Goal: Transaction & Acquisition: Book appointment/travel/reservation

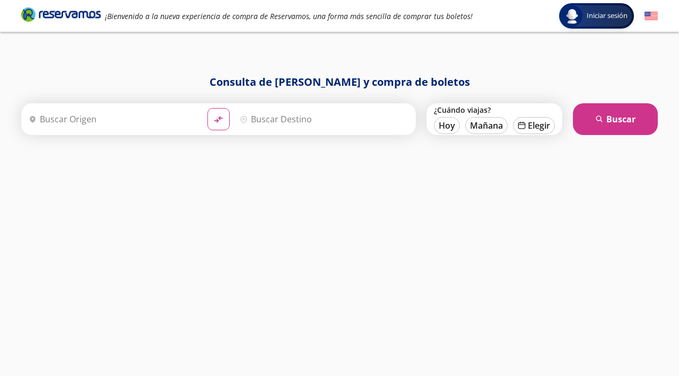
click at [175, 121] on input "Origen" at bounding box center [111, 119] width 174 height 27
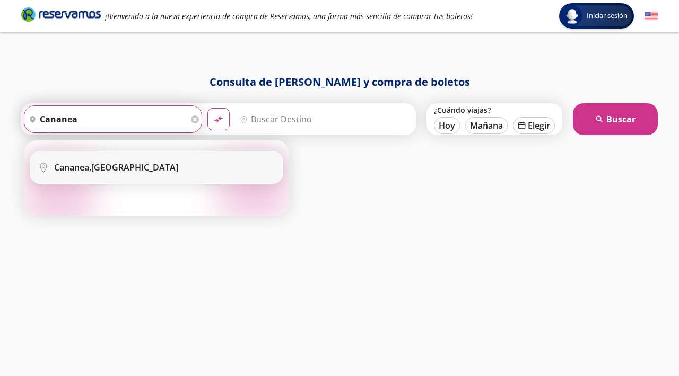
click at [161, 171] on div "Cananea, [GEOGRAPHIC_DATA]" at bounding box center [164, 168] width 221 height 12
type input "Cananea, [GEOGRAPHIC_DATA]"
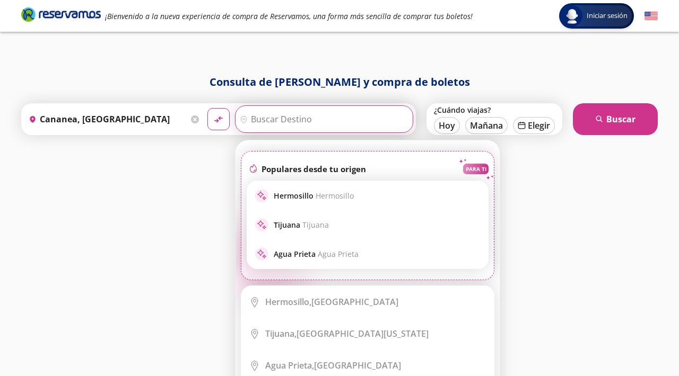
click at [296, 125] on input "Destino" at bounding box center [322, 119] width 174 height 27
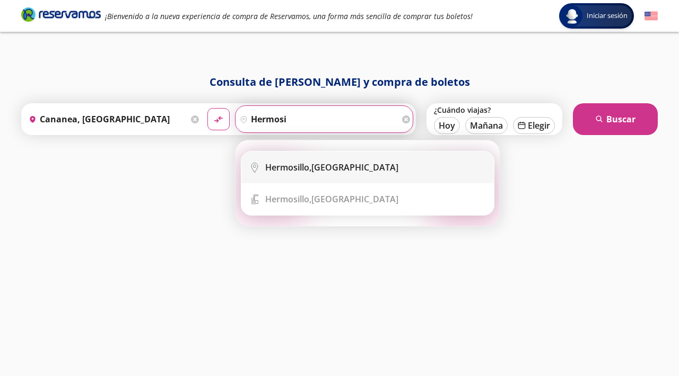
click at [364, 164] on div "Hermosillo, [GEOGRAPHIC_DATA]" at bounding box center [375, 168] width 221 height 12
type input "Hermosillo, [GEOGRAPHIC_DATA]"
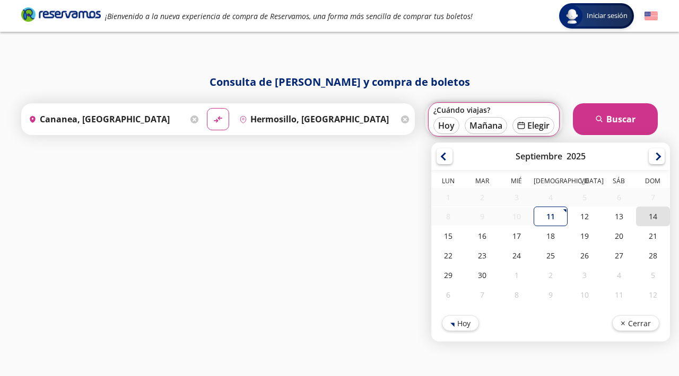
click at [651, 215] on div "14" at bounding box center [653, 217] width 34 height 20
type input "[DATE]"
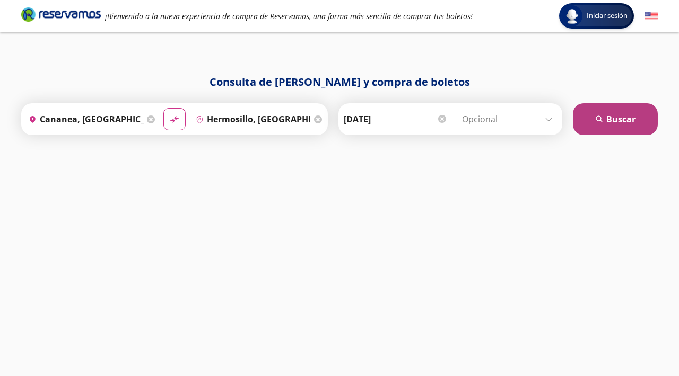
click at [636, 106] on button "search [GEOGRAPHIC_DATA]" at bounding box center [615, 119] width 85 height 32
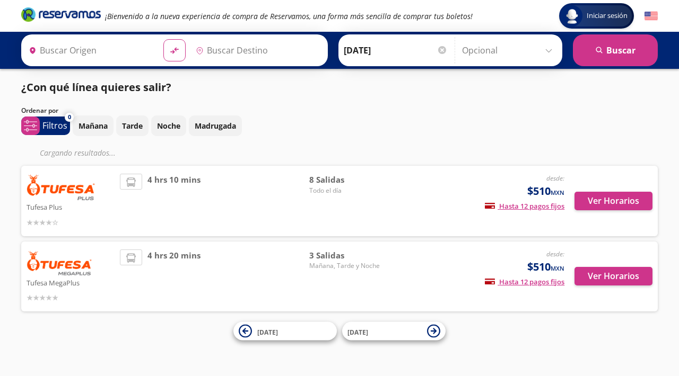
type input "Hermosillo, [GEOGRAPHIC_DATA]"
type input "Cananea, [GEOGRAPHIC_DATA]"
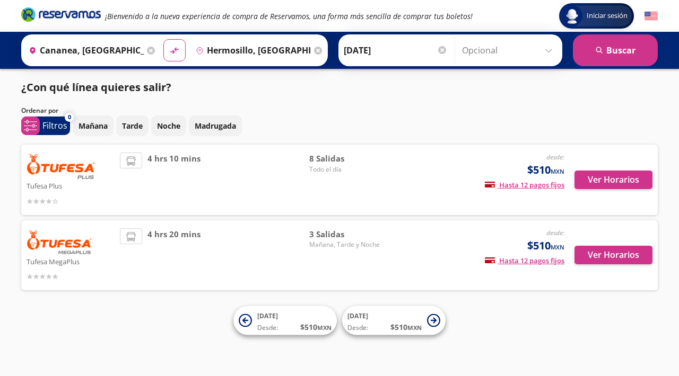
click at [334, 153] on span "8 Salidas" at bounding box center [346, 159] width 74 height 12
click at [334, 173] on span "Todo el día" at bounding box center [346, 170] width 74 height 10
click at [327, 170] on span "Todo el día" at bounding box center [346, 170] width 74 height 10
click at [617, 183] on button "Ver Horarios" at bounding box center [613, 180] width 78 height 19
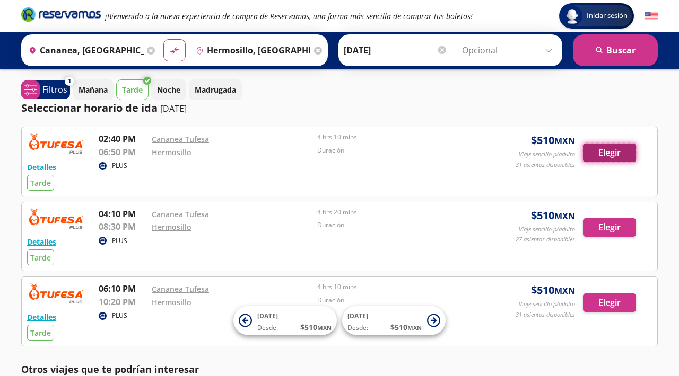
click at [615, 152] on button "Elegir" at bounding box center [609, 153] width 53 height 19
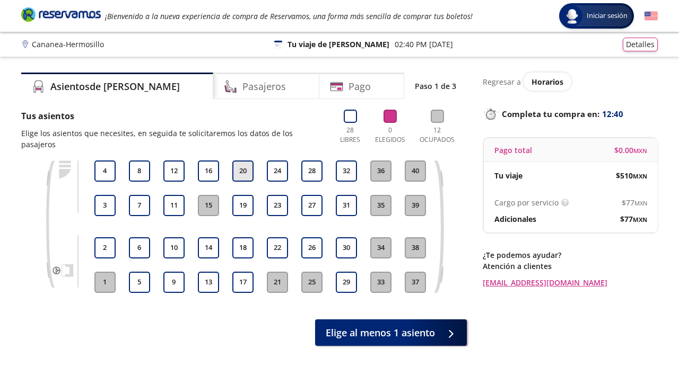
click at [244, 161] on button "20" at bounding box center [242, 171] width 21 height 21
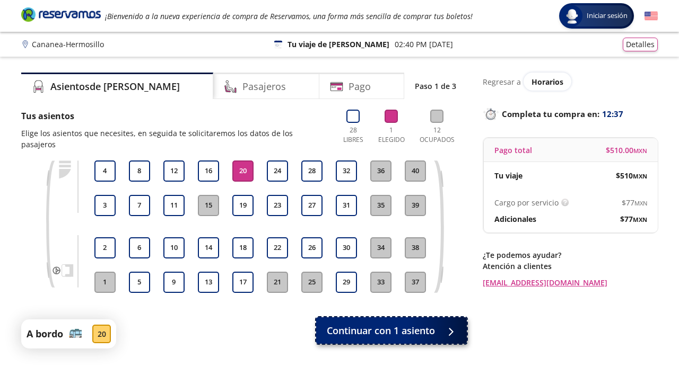
click at [439, 320] on button "Continuar con 1 asiento" at bounding box center [391, 331] width 151 height 27
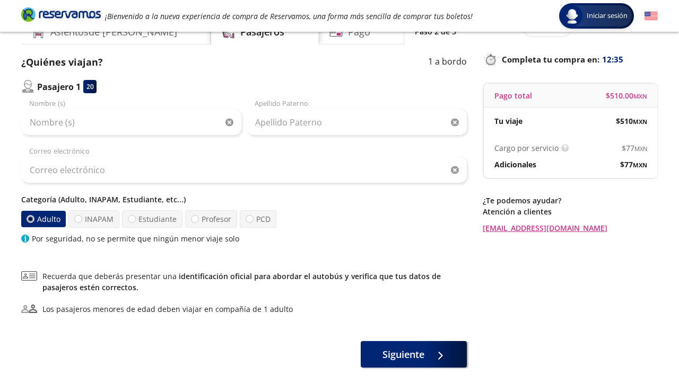
scroll to position [61, 0]
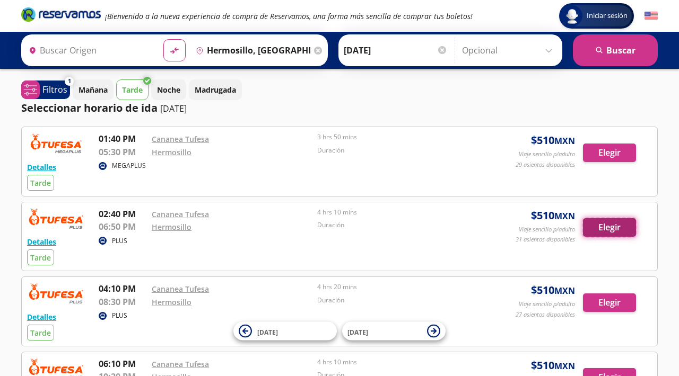
click at [601, 230] on button "Elegir" at bounding box center [609, 227] width 53 height 19
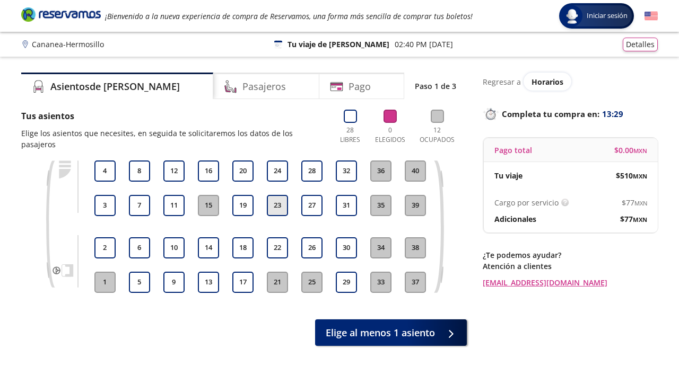
click at [279, 195] on button "23" at bounding box center [277, 205] width 21 height 21
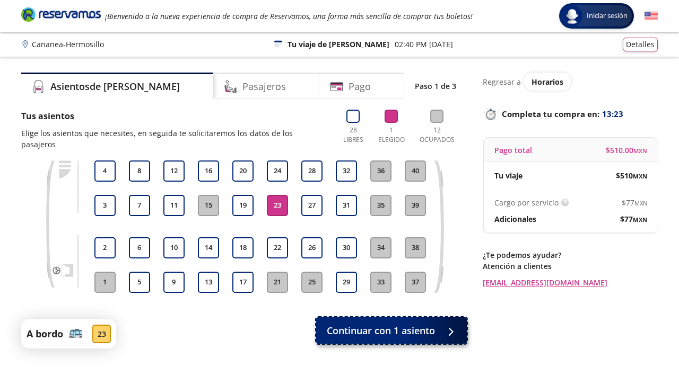
click at [378, 324] on span "Continuar con 1 asiento" at bounding box center [381, 331] width 108 height 14
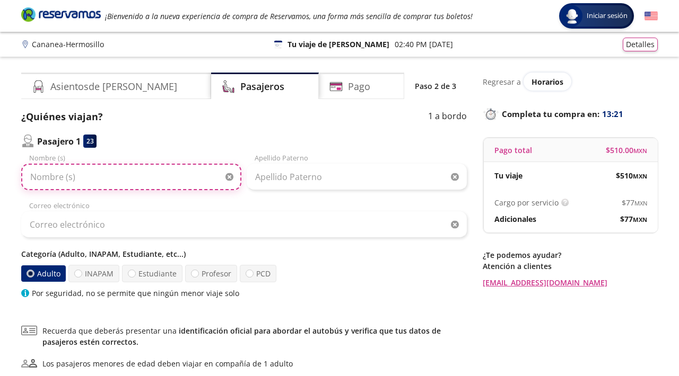
click at [125, 178] on input "Nombre (s)" at bounding box center [131, 177] width 220 height 27
drag, startPoint x: 82, startPoint y: 173, endPoint x: 9, endPoint y: 172, distance: 73.2
click at [10, 172] on div "Group 9 Created with Sketch. Datos para la compra Cananea - Hermosillo Iniciar …" at bounding box center [339, 246] width 679 height 492
paste input "[PERSON_NAME]"
type input "[PERSON_NAME]"
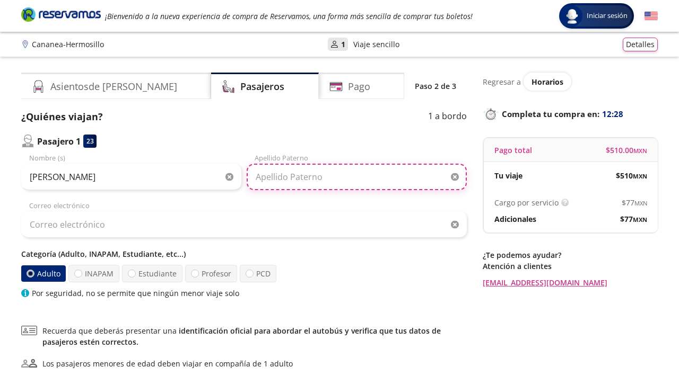
click at [310, 174] on input "Apellido Paterno" at bounding box center [357, 177] width 220 height 27
paste input "[PERSON_NAME]"
type input "[PERSON_NAME]"
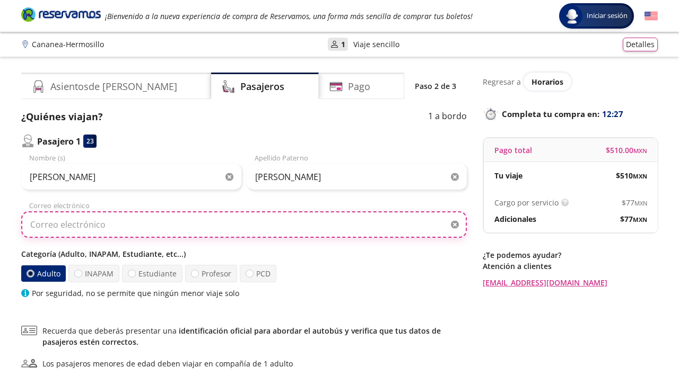
click at [143, 223] on input "Correo electrónico" at bounding box center [243, 225] width 445 height 27
type input "[EMAIL_ADDRESS][PERSON_NAME][DOMAIN_NAME]"
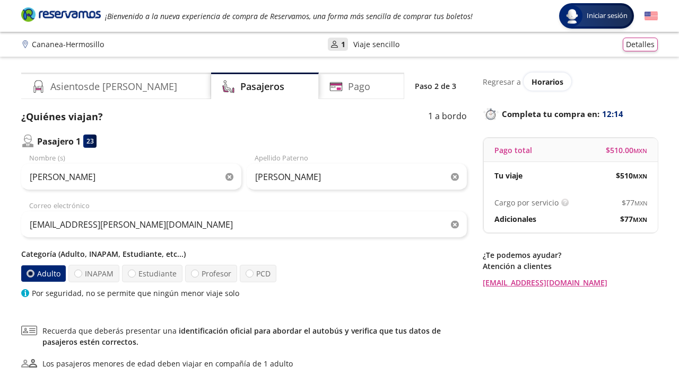
click at [316, 262] on div "Categoría (Adulto, INAPAM, Estudiante, etc...) Adulto INAPAM Estudiante Profeso…" at bounding box center [243, 274] width 445 height 50
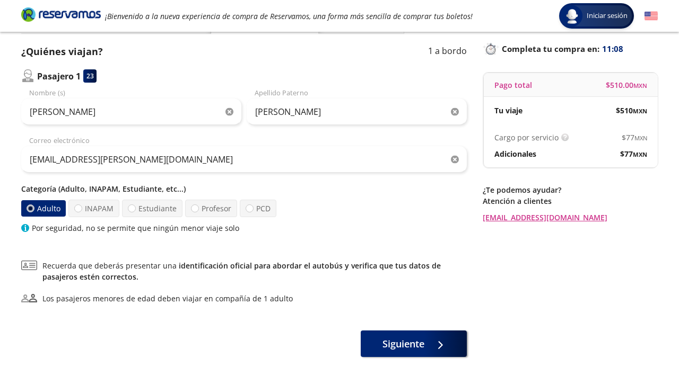
scroll to position [64, 0]
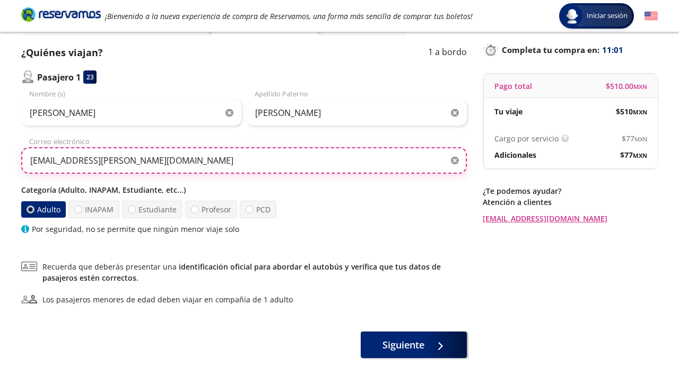
click at [304, 157] on input "[EMAIL_ADDRESS][PERSON_NAME][DOMAIN_NAME]" at bounding box center [243, 160] width 445 height 27
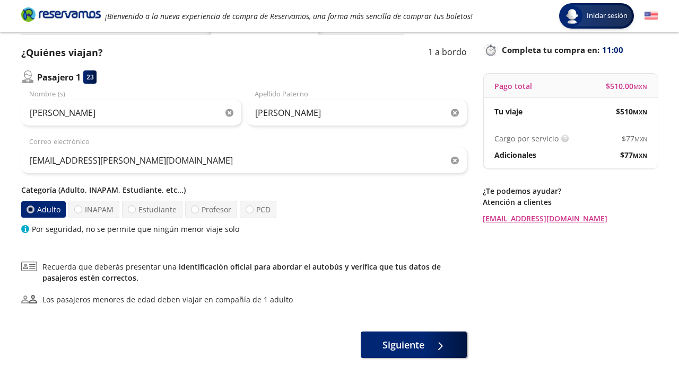
click at [331, 209] on div "Adulto INAPAM Estudiante Profesor PCD" at bounding box center [243, 209] width 445 height 17
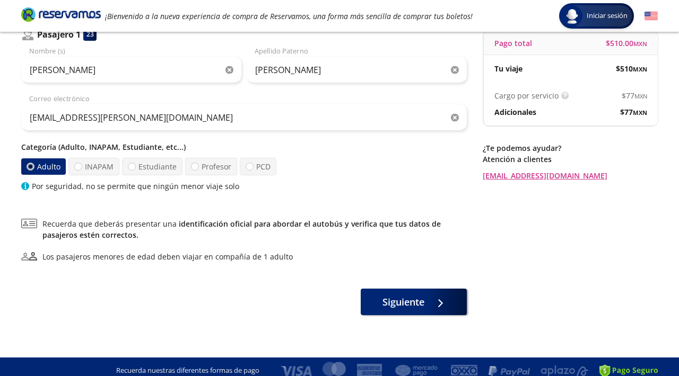
scroll to position [115, 0]
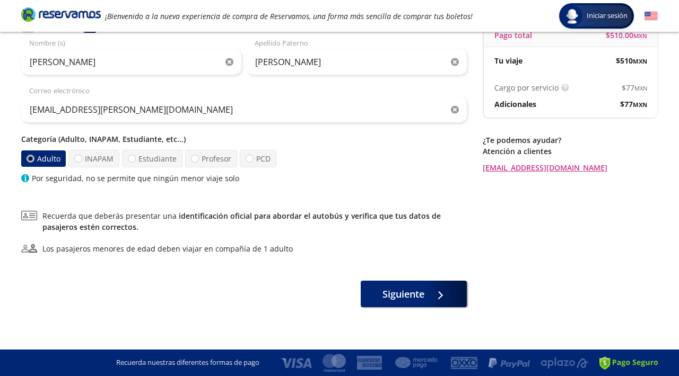
click at [31, 162] on div at bounding box center [31, 159] width 8 height 8
click at [31, 162] on input "Adulto" at bounding box center [30, 158] width 7 height 7
click at [72, 198] on div "¿Quiénes viajan? 1 a bordo Pasajero 1 23 [PERSON_NAME] Nombre (s) [PERSON_NAME]…" at bounding box center [243, 151] width 445 height 313
click at [415, 299] on span "Siguiente" at bounding box center [403, 292] width 42 height 14
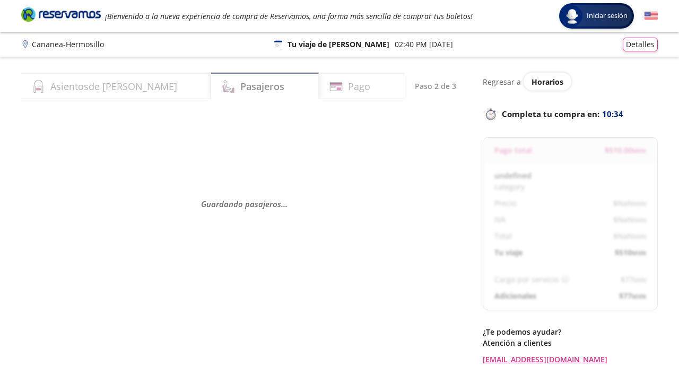
select select "MX"
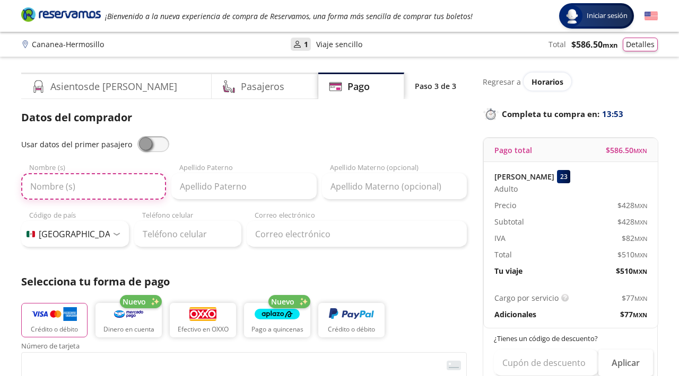
click at [87, 185] on input "Nombre (s)" at bounding box center [93, 186] width 145 height 27
type input "[PERSON_NAME]"
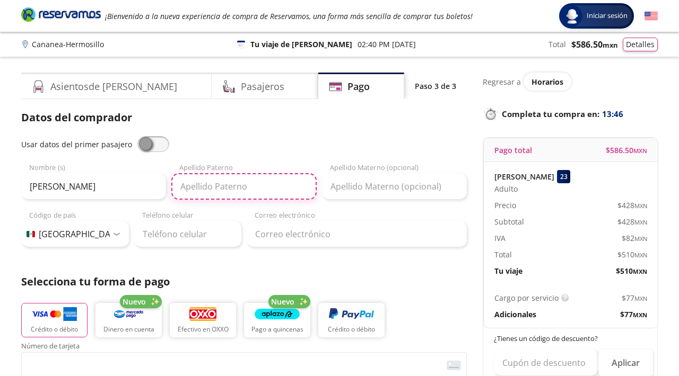
click at [260, 184] on input "Apellido Paterno" at bounding box center [243, 186] width 145 height 27
type input "[PERSON_NAME]"
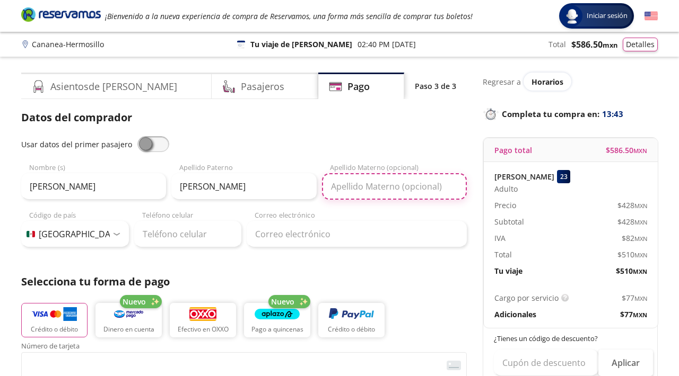
click at [397, 191] on input "Apellido Materno (opcional)" at bounding box center [394, 186] width 145 height 27
type input "[PERSON_NAME]"
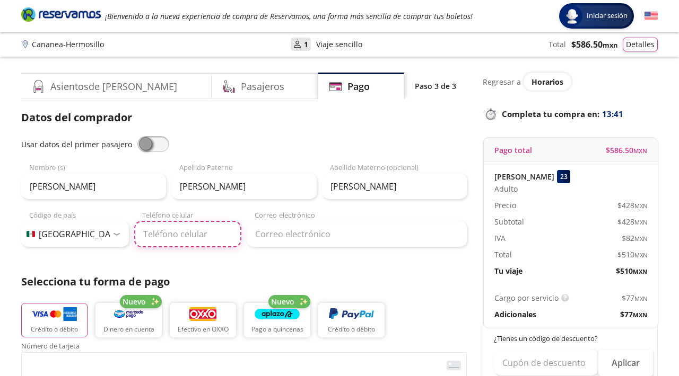
click at [195, 243] on input "Teléfono celular" at bounding box center [188, 234] width 108 height 27
type input "[PHONE_NUMBER]"
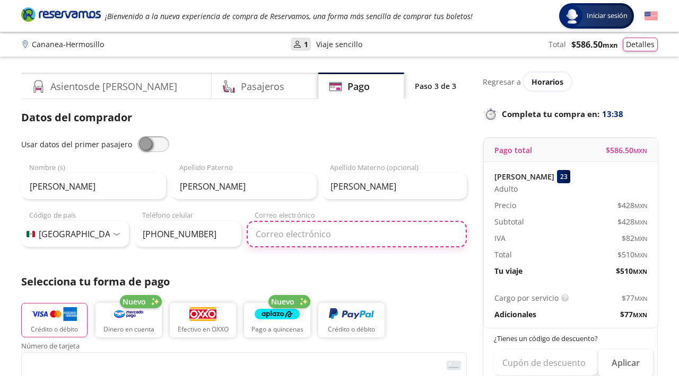
type input "[EMAIL_ADDRESS][PERSON_NAME][DOMAIN_NAME]"
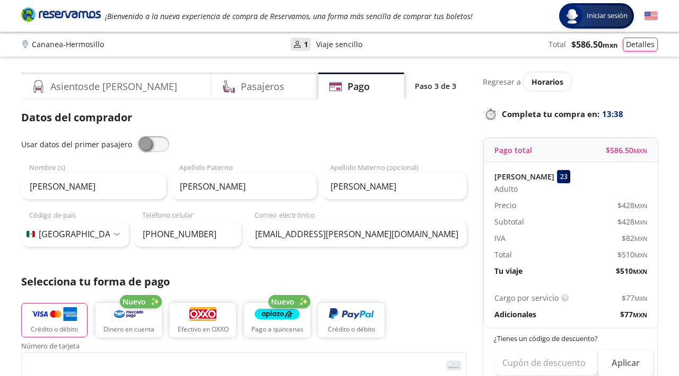
click at [336, 268] on div "Datos del comprador Usar datos del primer pasajero [PERSON_NAME] Nombre (s) [PE…" at bounding box center [243, 350] width 445 height 480
click at [252, 92] on div "Pasajeros" at bounding box center [265, 86] width 107 height 27
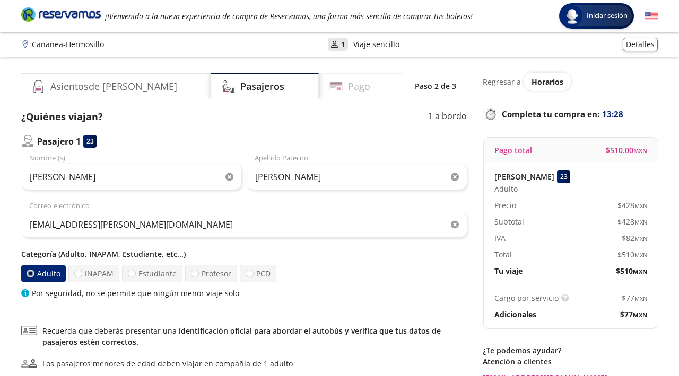
click at [348, 81] on h4 "Pago" at bounding box center [359, 87] width 22 height 14
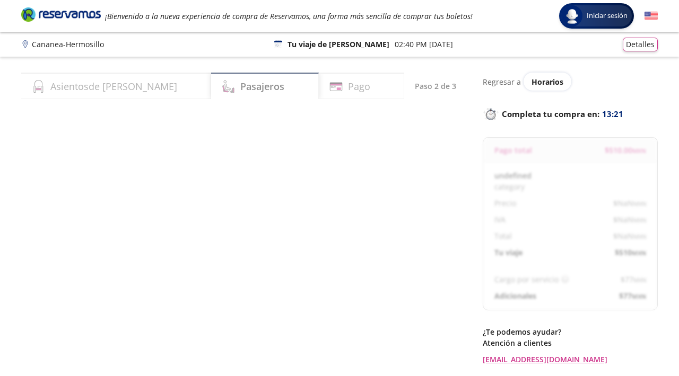
select select "MX"
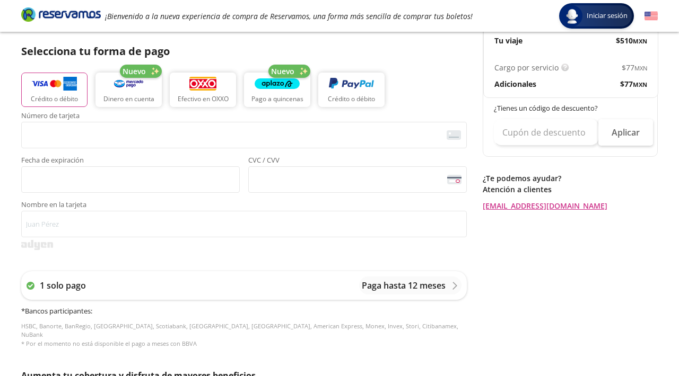
scroll to position [261, 0]
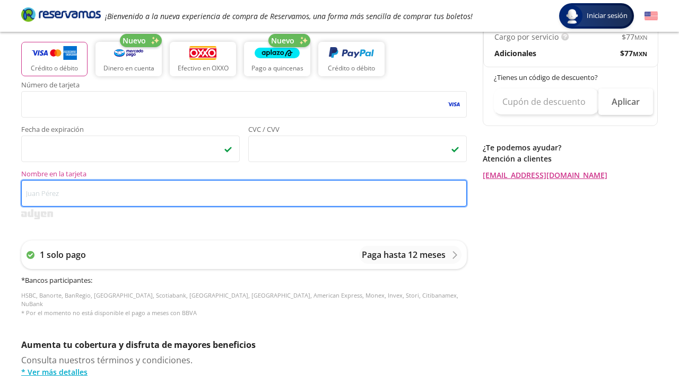
click at [150, 196] on input "Nombre en la tarjeta" at bounding box center [243, 193] width 445 height 27
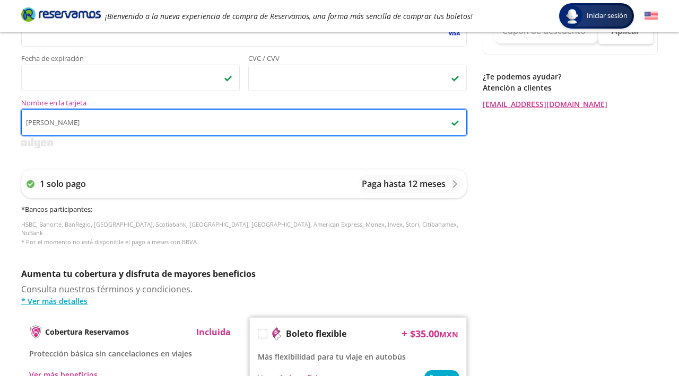
scroll to position [349, 0]
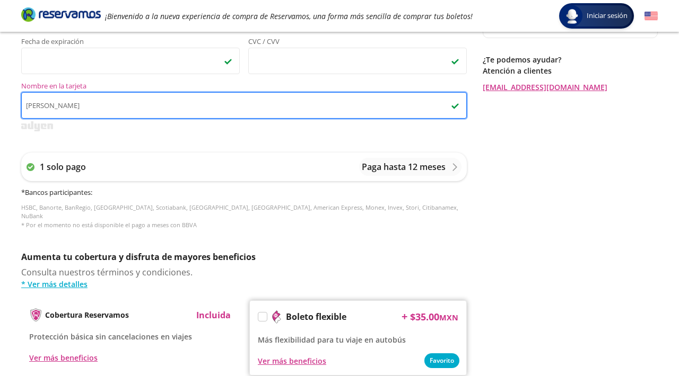
type input "[PERSON_NAME]"
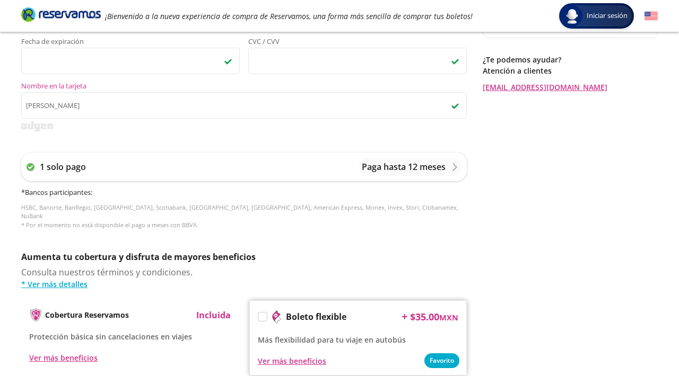
click at [289, 230] on div "1 solo pago Paga hasta 12 meses * Bancos participantes : HSBC, Banorte, BanRegi…" at bounding box center [243, 191] width 445 height 98
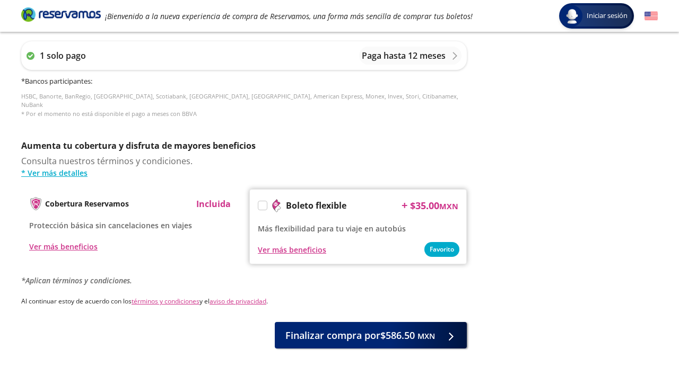
scroll to position [494, 0]
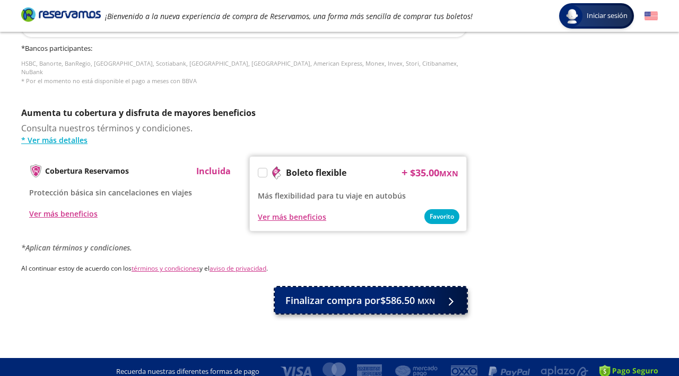
click at [346, 296] on span "Finalizar compra por $586.50 MXN" at bounding box center [360, 301] width 150 height 14
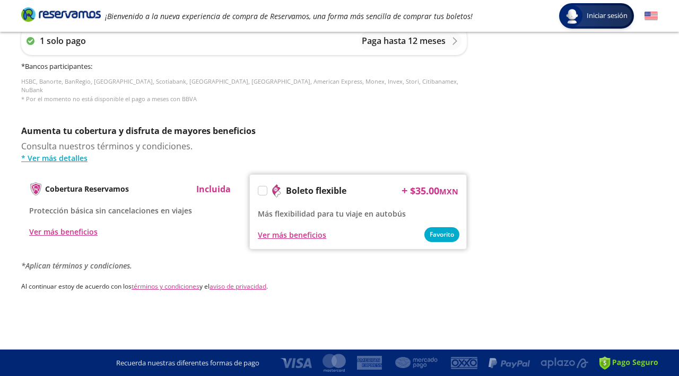
scroll to position [0, 0]
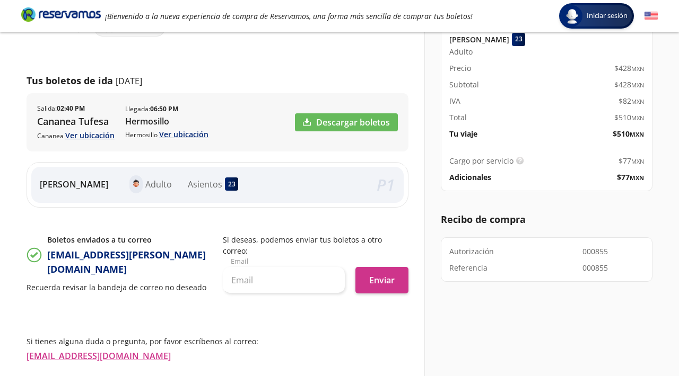
scroll to position [133, 0]
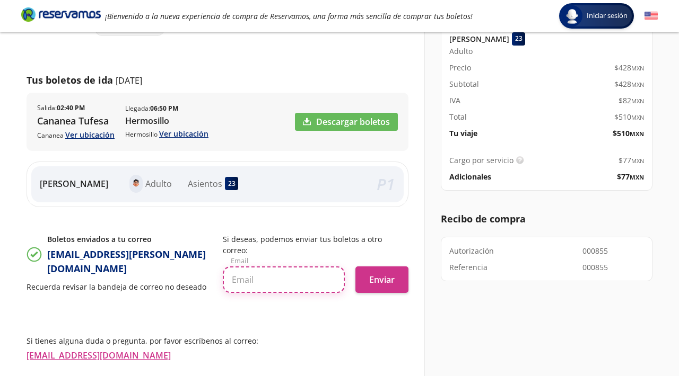
click at [325, 267] on input "text" at bounding box center [284, 280] width 122 height 27
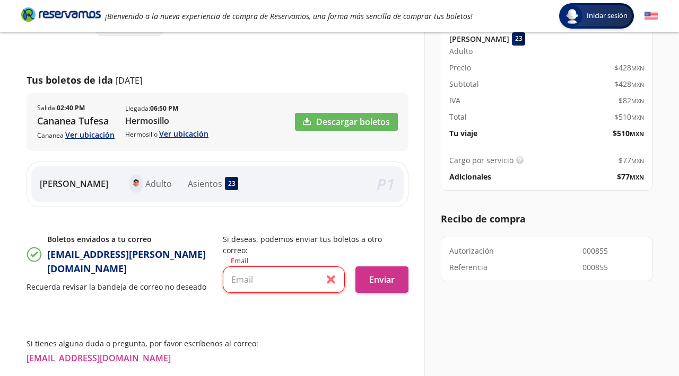
click at [436, 312] on div "Detalles de tu compra Pago total $ 586.50 MXN [PERSON_NAME] 23 Adulto Precio $ …" at bounding box center [540, 204] width 233 height 491
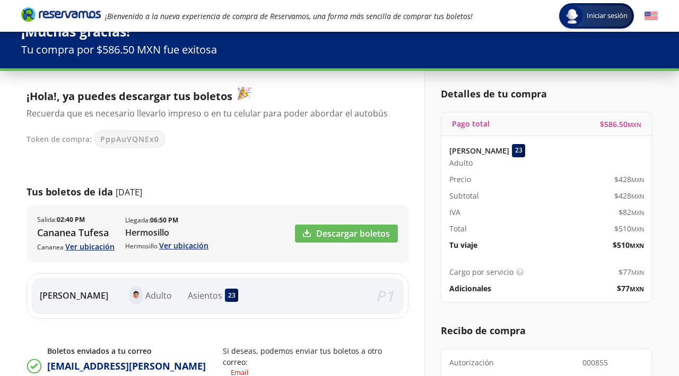
scroll to position [14, 0]
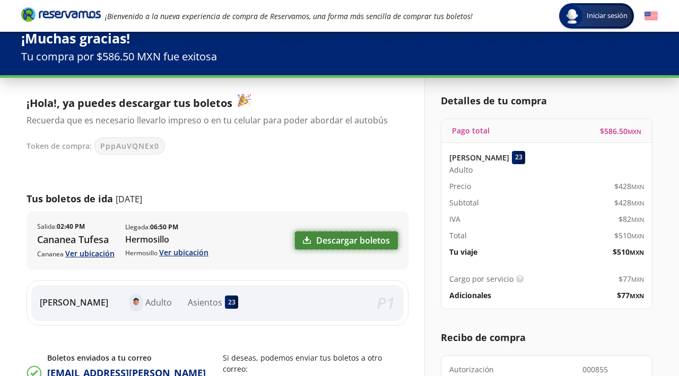
click at [341, 237] on link "Descargar boletos" at bounding box center [346, 241] width 103 height 18
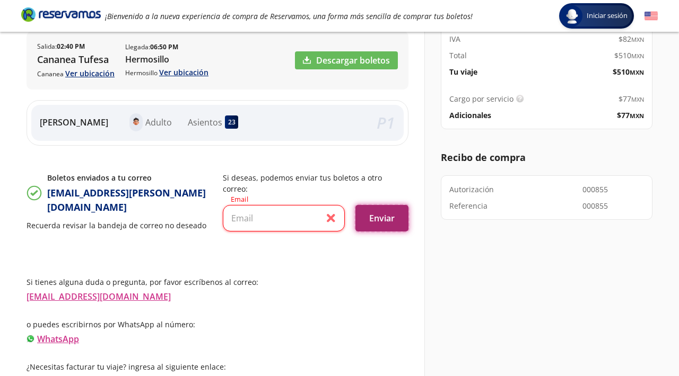
click at [373, 205] on button "Enviar" at bounding box center [381, 218] width 53 height 27
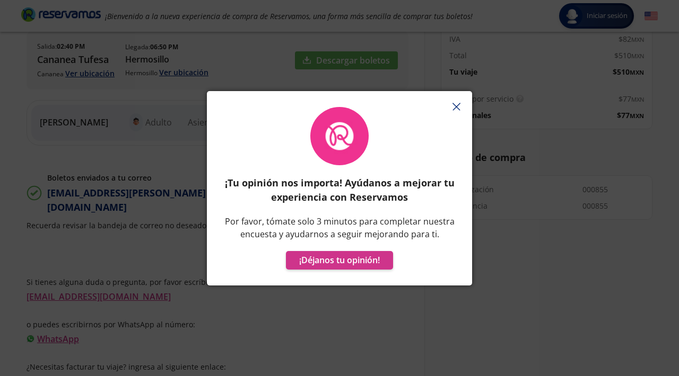
click at [458, 108] on icon "button" at bounding box center [456, 107] width 8 height 8
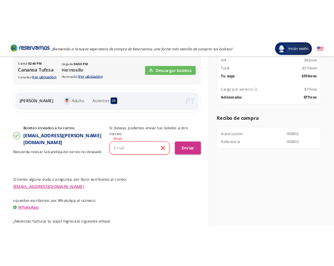
scroll to position [194, 0]
